Goal: Transaction & Acquisition: Purchase product/service

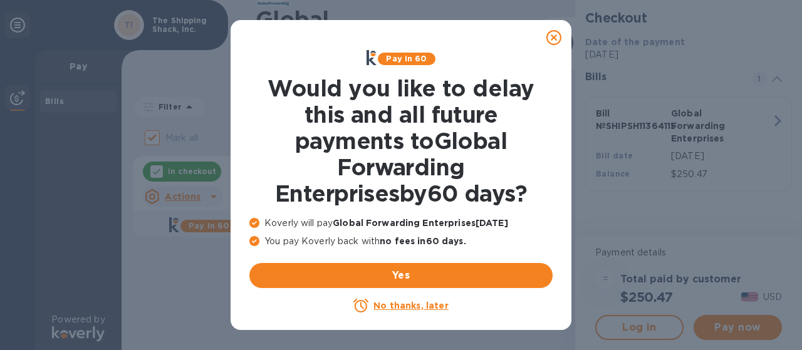
click at [549, 39] on icon at bounding box center [553, 37] width 15 height 15
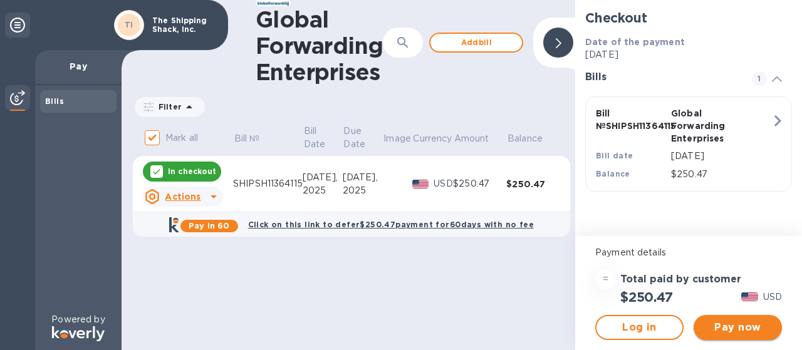
click at [722, 328] on span "Pay now" at bounding box center [738, 327] width 68 height 15
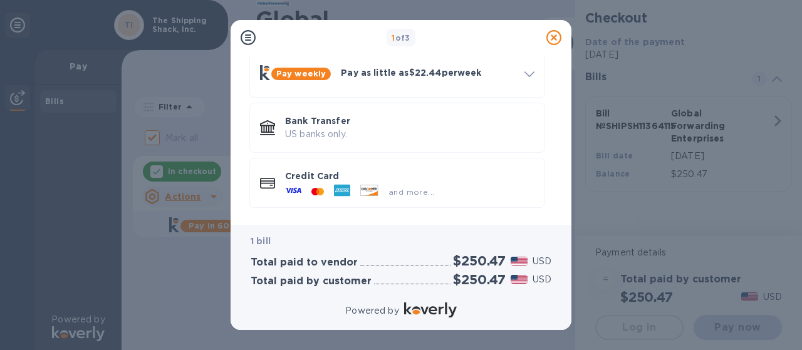
scroll to position [119, 0]
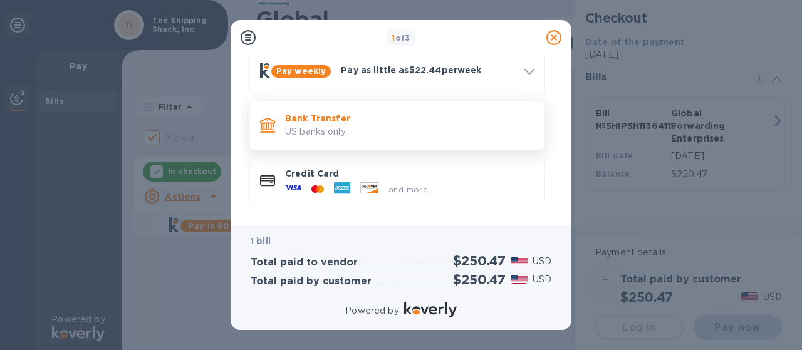
click at [350, 133] on p "US banks only." at bounding box center [409, 131] width 249 height 13
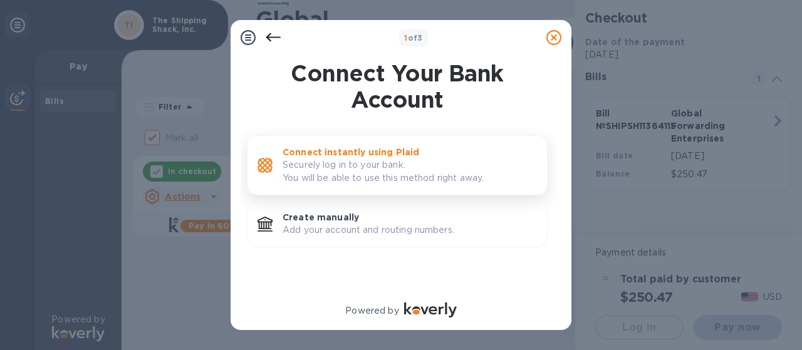
click at [367, 160] on p "Securely log in to your bank. You will be able to use this method right away." at bounding box center [410, 172] width 254 height 26
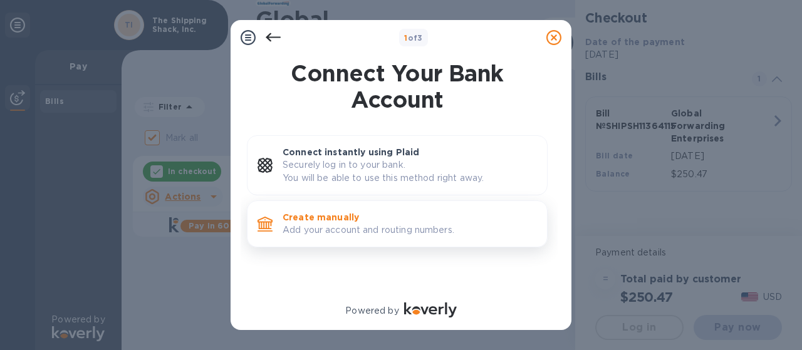
click at [316, 221] on p "Create manually" at bounding box center [410, 217] width 254 height 13
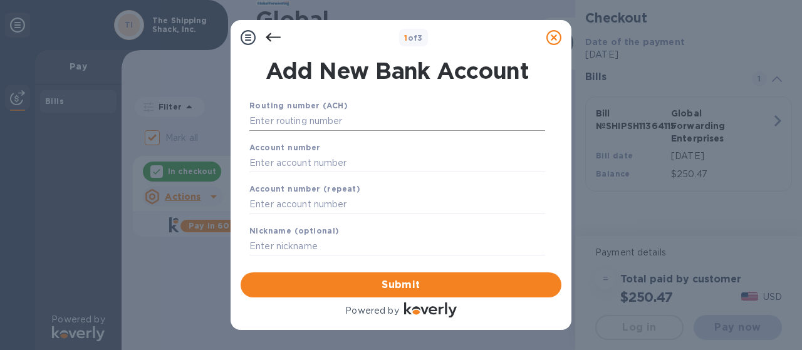
click at [316, 125] on input "text" at bounding box center [397, 121] width 296 height 19
click at [326, 122] on input "text" at bounding box center [397, 121] width 296 height 19
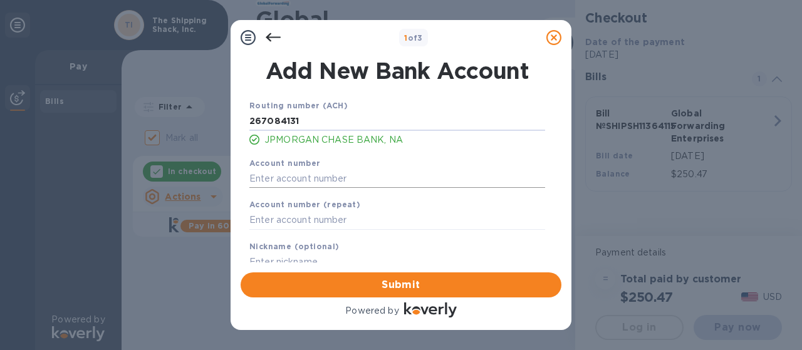
type input "267084131"
click at [330, 177] on input "text" at bounding box center [397, 178] width 296 height 19
type input "883877273"
click at [310, 217] on input "text" at bounding box center [397, 220] width 296 height 19
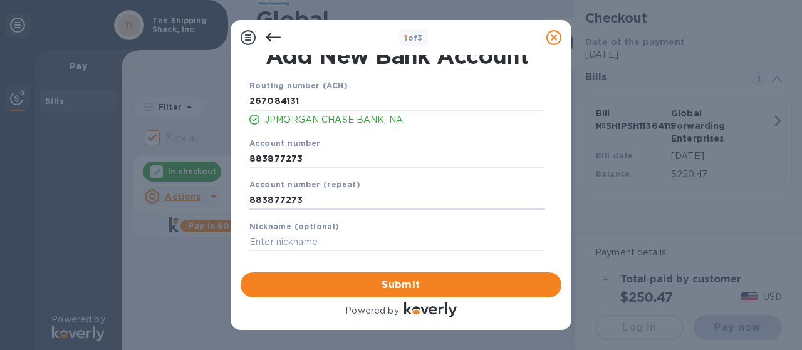
scroll to position [23, 0]
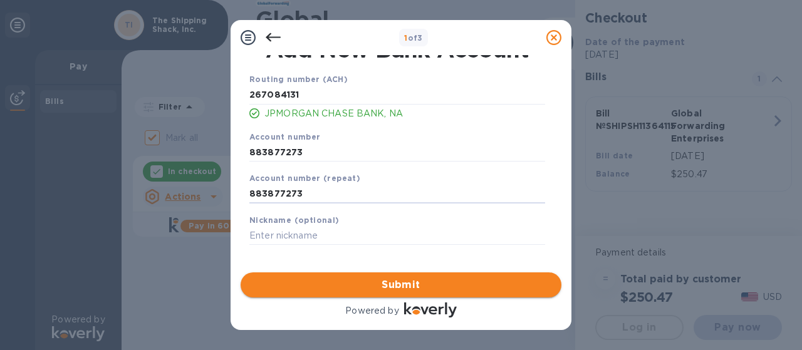
type input "883877273"
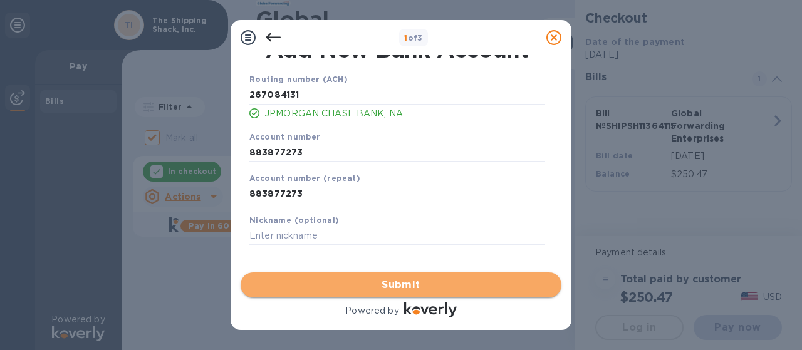
click at [372, 280] on span "Submit" at bounding box center [401, 285] width 301 height 15
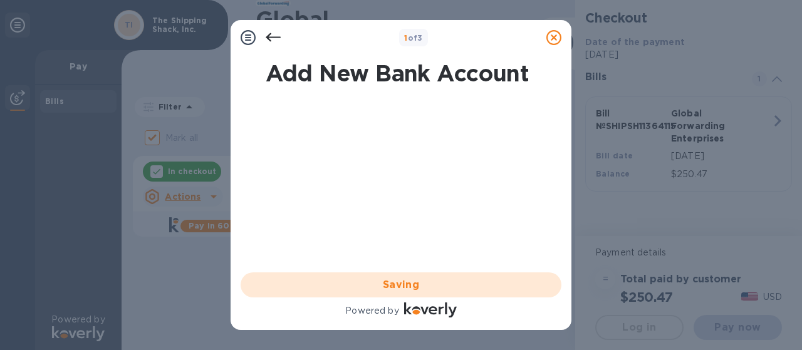
scroll to position [0, 0]
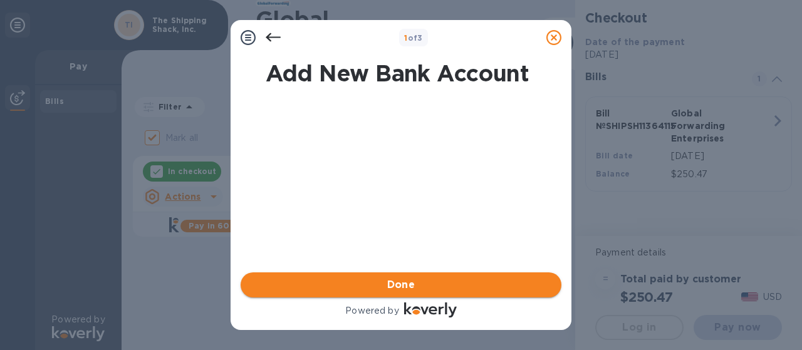
click at [388, 281] on span "Done" at bounding box center [401, 285] width 28 height 15
